Goal: Task Accomplishment & Management: Manage account settings

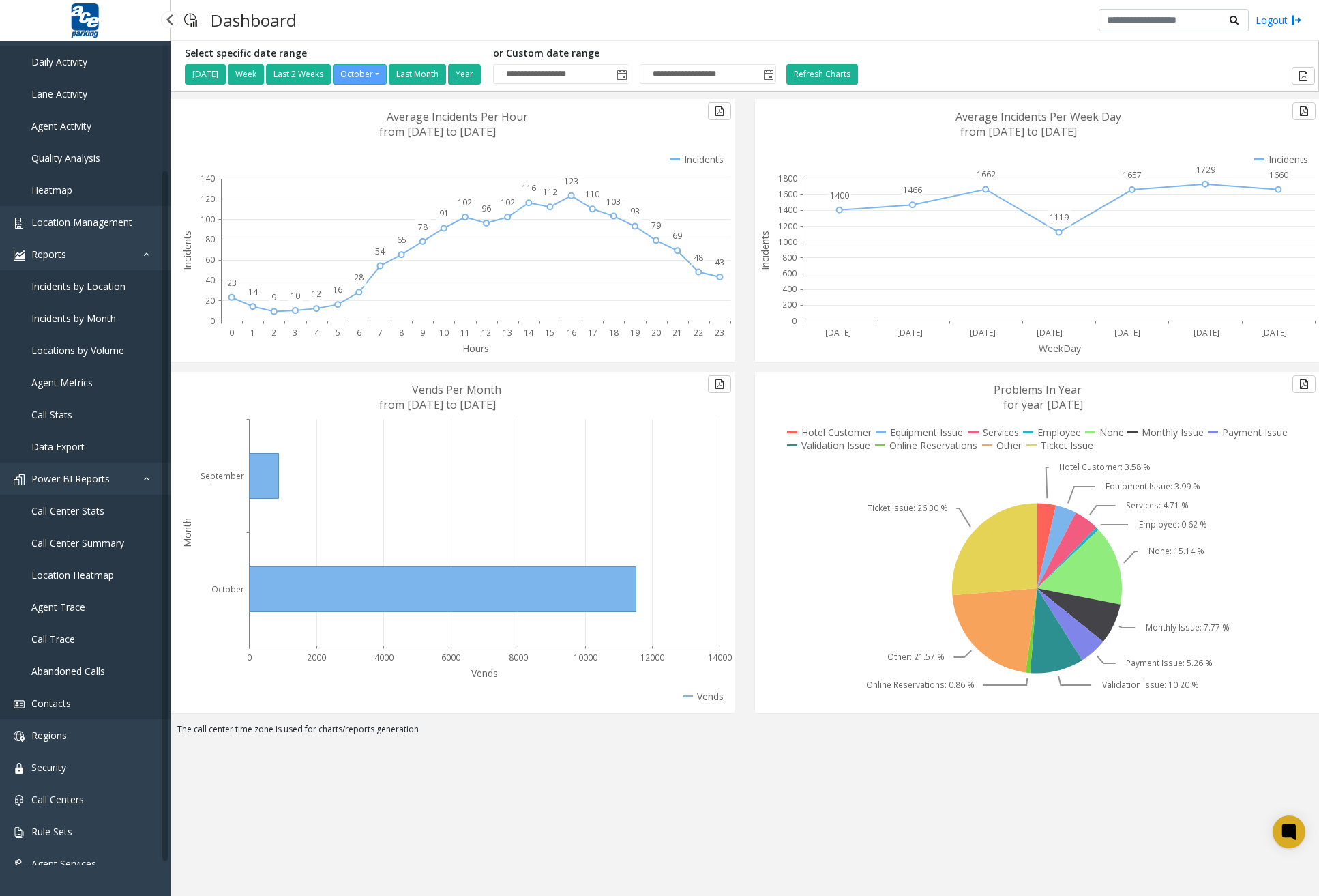
scroll to position [148, 0]
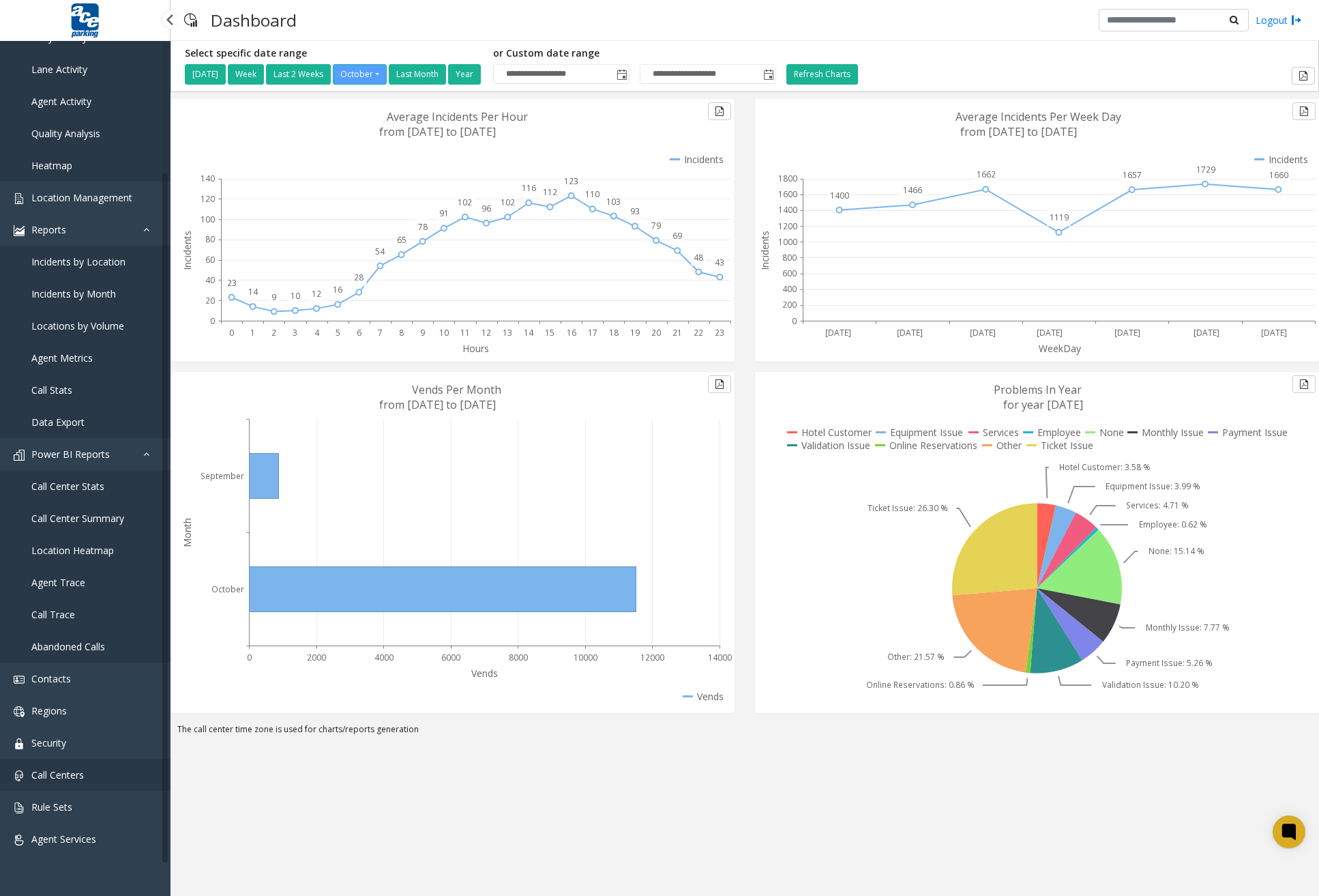
click at [62, 781] on span "Call Centers" at bounding box center [57, 775] width 52 height 13
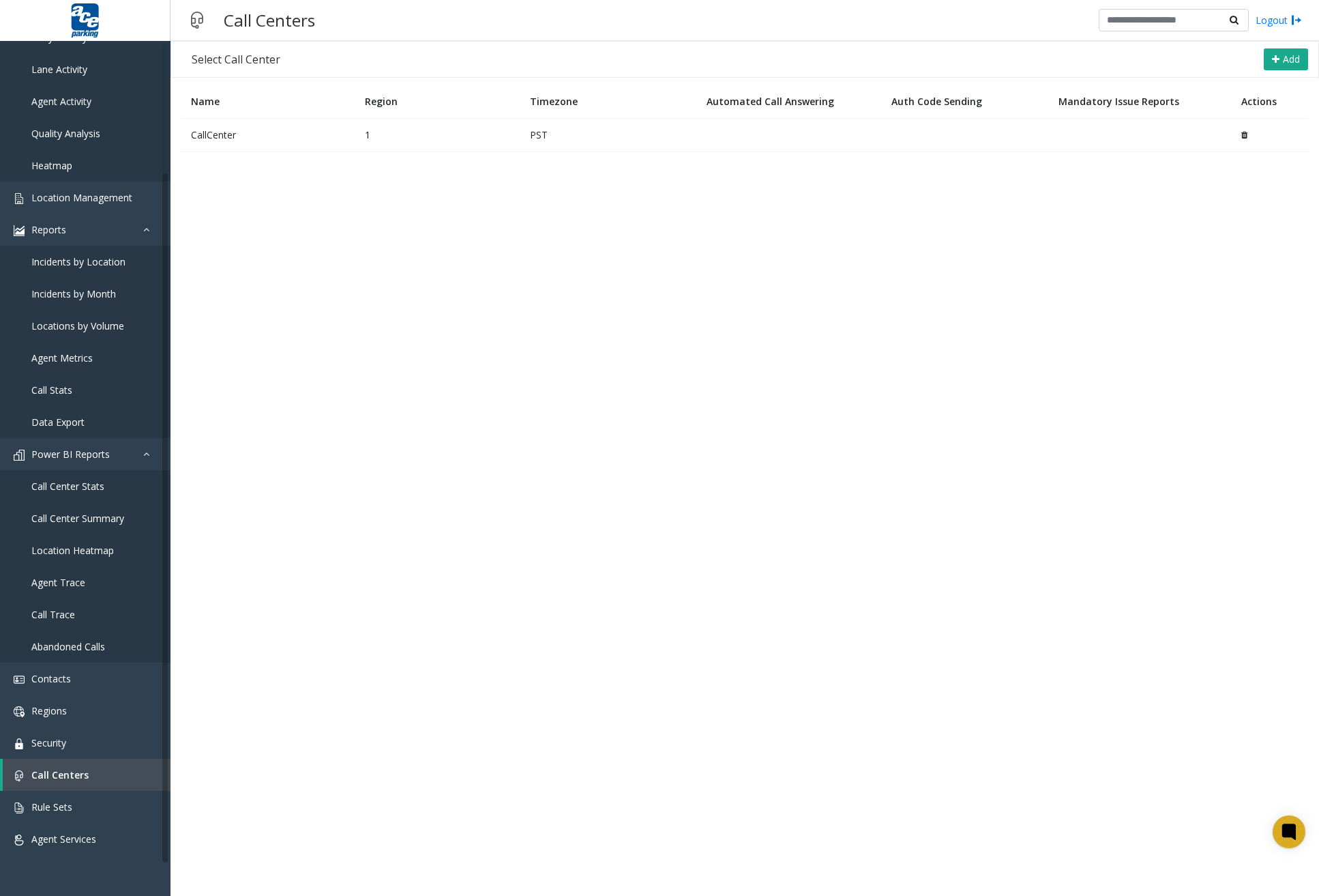
click at [343, 134] on td "CallCenter" at bounding box center [268, 134] width 174 height 33
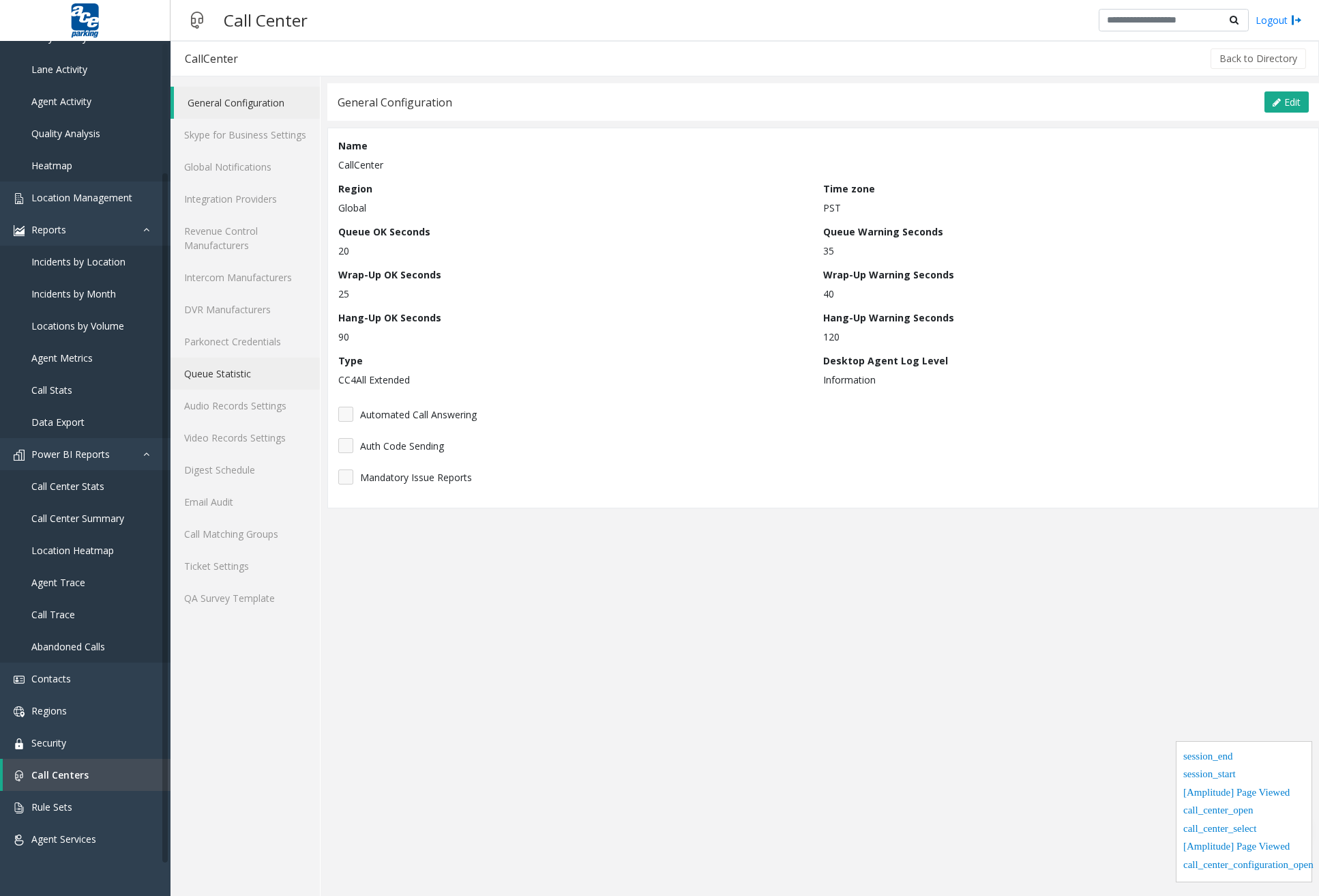
click at [251, 363] on link "Queue Statistic" at bounding box center [245, 373] width 149 height 32
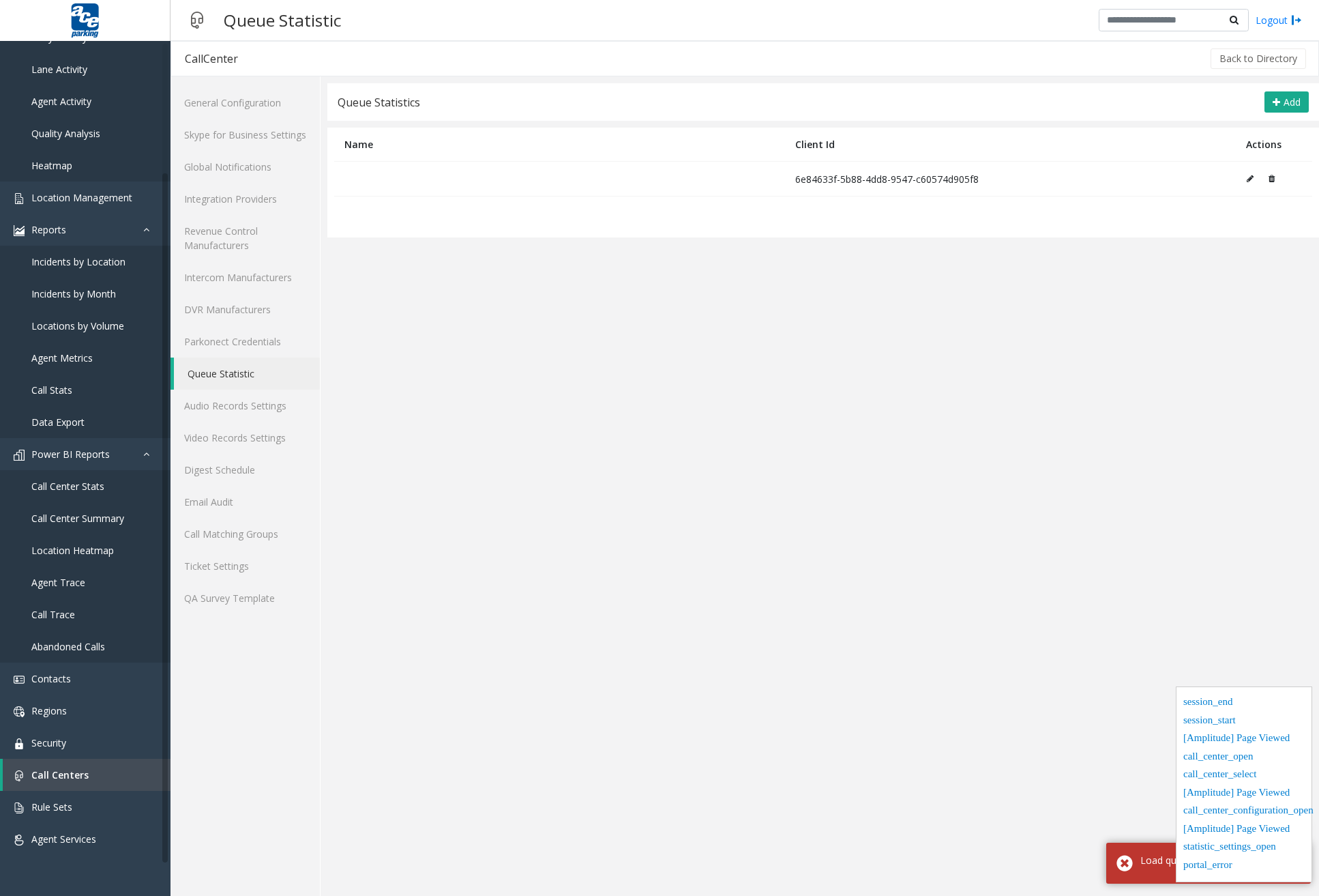
click at [1272, 182] on icon at bounding box center [1272, 178] width 6 height 8
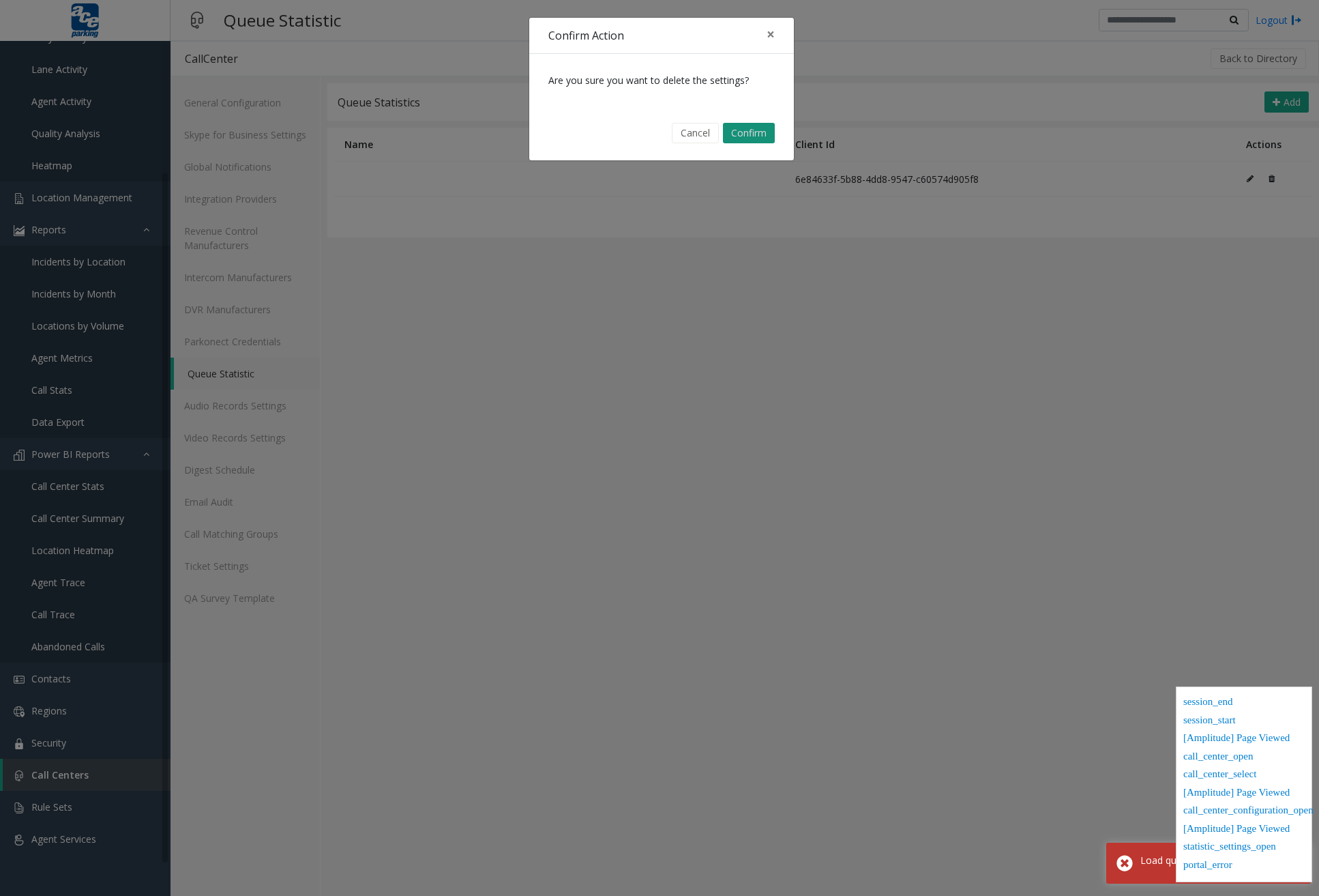
click at [765, 134] on button "Confirm" at bounding box center [749, 133] width 52 height 21
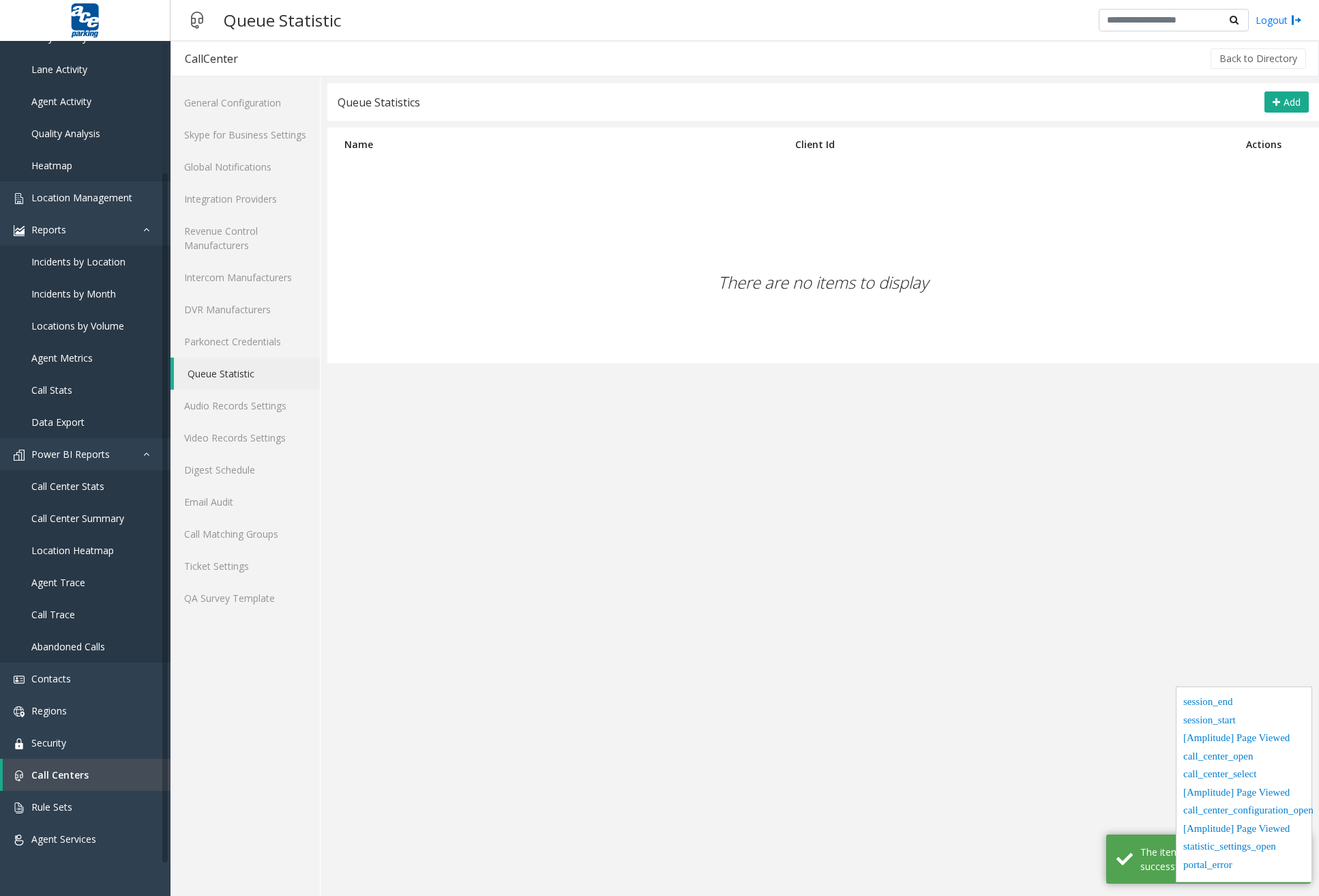
click at [928, 515] on app-cc-statistic-settings "Queue Statistics Add Name Client Id Actions There are no items to display × Cli…" at bounding box center [823, 490] width 992 height 813
